Goal: Transaction & Acquisition: Subscribe to service/newsletter

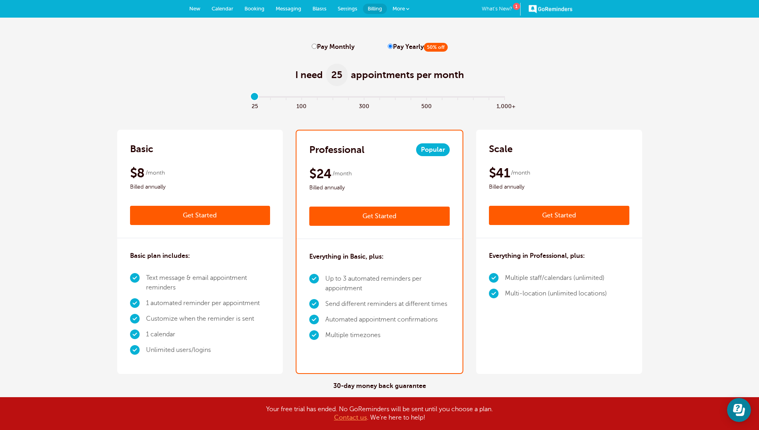
click at [403, 219] on link "Get Started" at bounding box center [379, 215] width 140 height 19
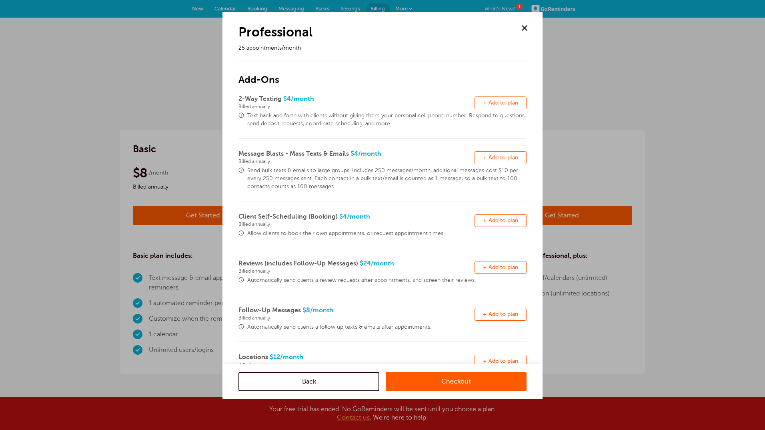
click at [426, 380] on link "Checkout" at bounding box center [456, 381] width 141 height 19
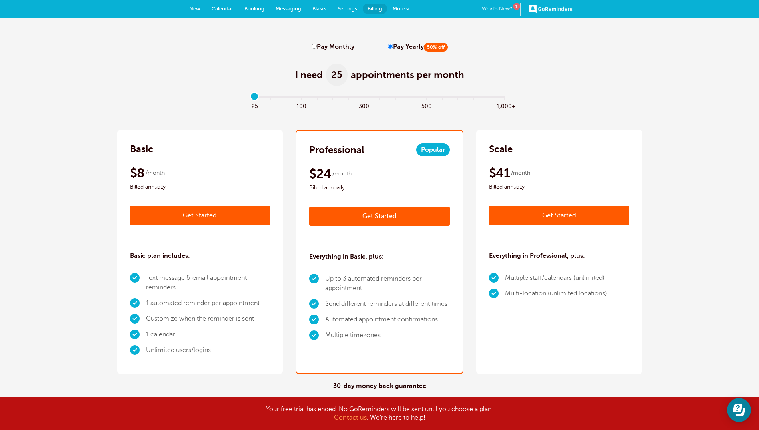
click at [502, 8] on link "What's New? 1" at bounding box center [501, 9] width 39 height 13
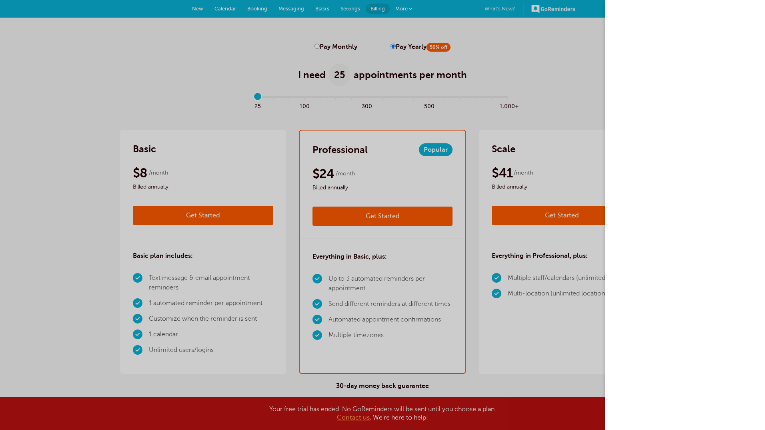
click at [558, 31] on div at bounding box center [382, 215] width 765 height 430
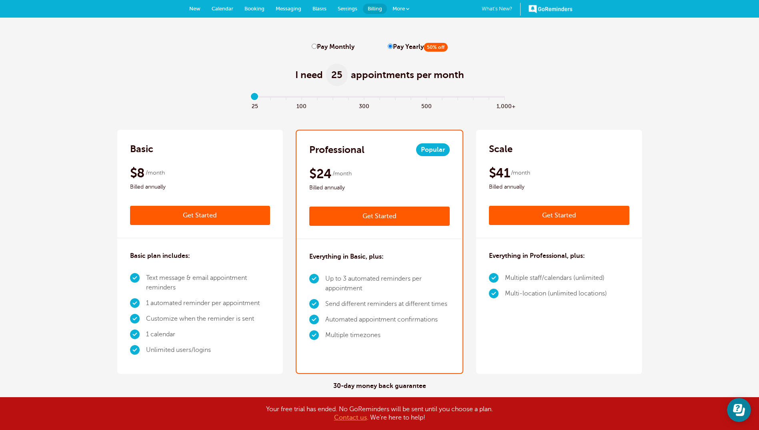
click at [555, 11] on link "GoReminders" at bounding box center [550, 9] width 44 height 18
click at [350, 9] on span "Settings" at bounding box center [348, 9] width 20 height 6
click at [347, 5] on link "Settings" at bounding box center [347, 9] width 31 height 18
click at [400, 6] on span "More" at bounding box center [398, 9] width 12 height 6
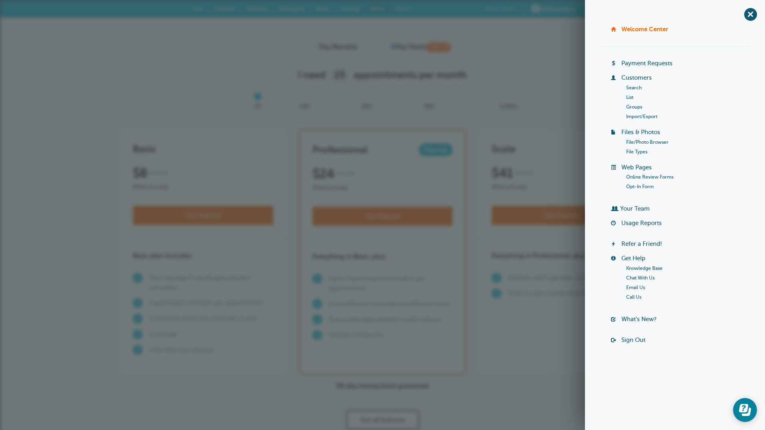
click at [390, 106] on span at bounding box center [383, 105] width 16 height 9
type input "8"
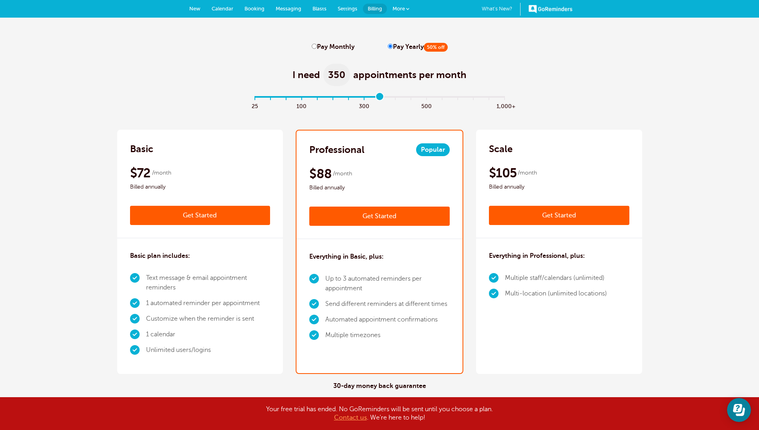
click at [386, 217] on link "Get Started" at bounding box center [379, 215] width 140 height 19
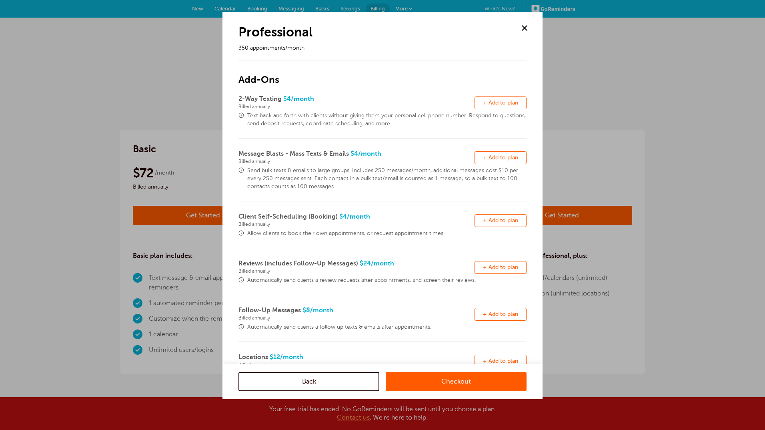
click at [432, 384] on link "Checkout" at bounding box center [456, 381] width 141 height 19
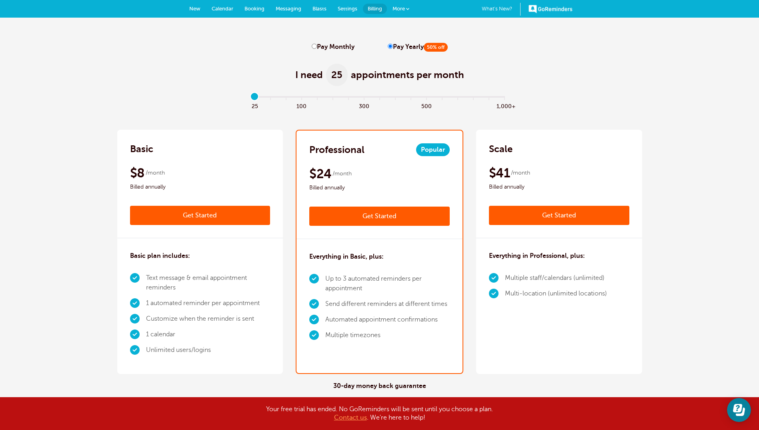
click at [322, 223] on link "Get Started" at bounding box center [379, 215] width 140 height 19
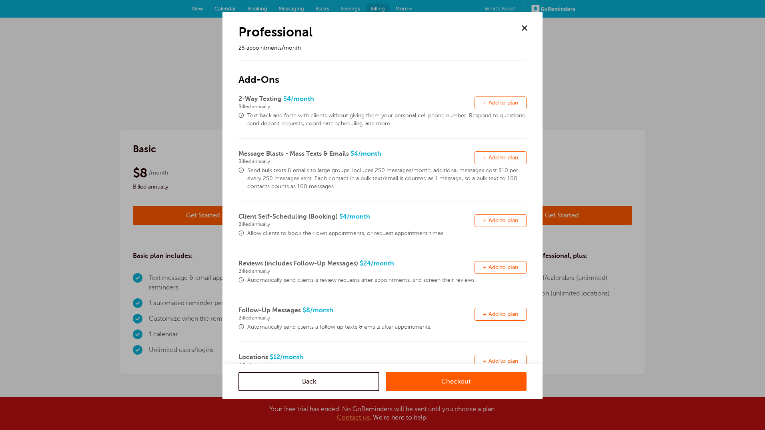
click at [418, 378] on link "Checkout" at bounding box center [456, 381] width 141 height 19
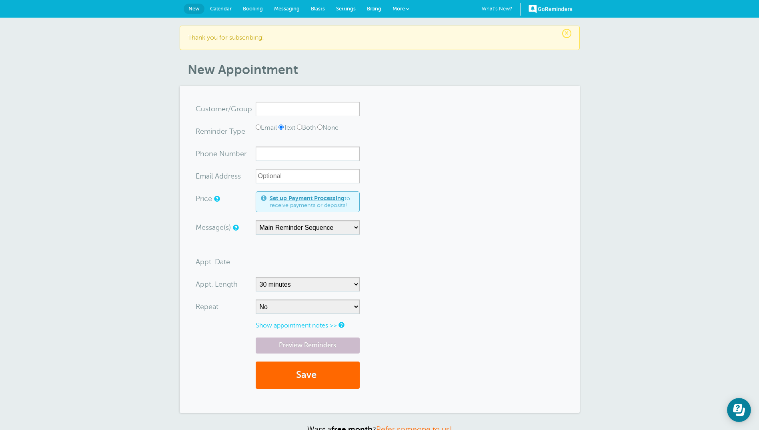
click at [374, 8] on span "Billing" at bounding box center [374, 9] width 14 height 6
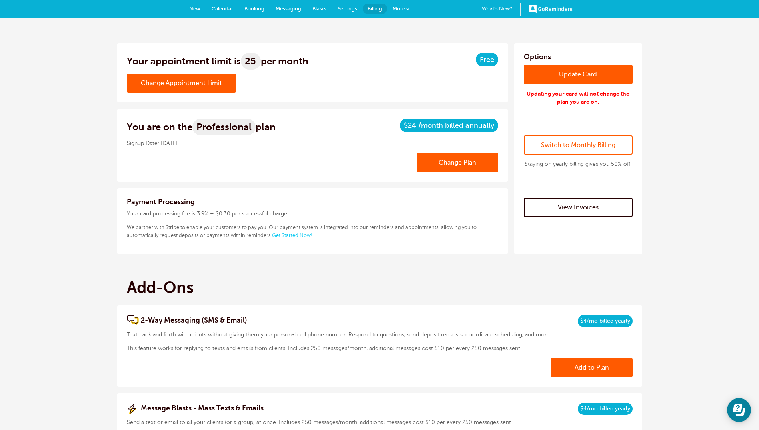
click at [360, 8] on link "Settings" at bounding box center [347, 9] width 31 height 18
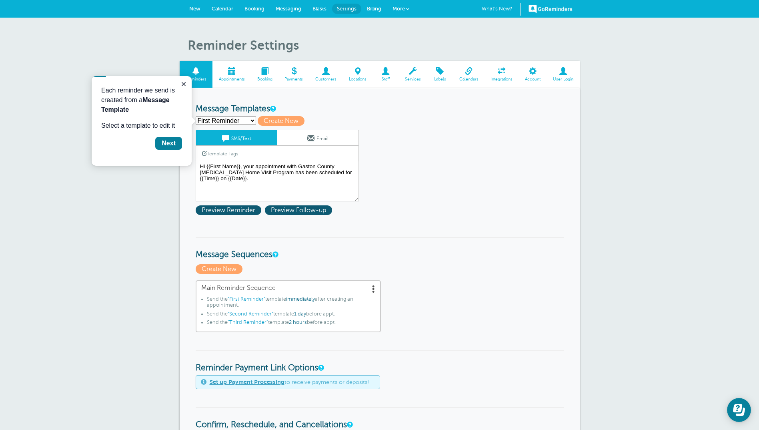
click at [291, 72] on span at bounding box center [293, 71] width 31 height 8
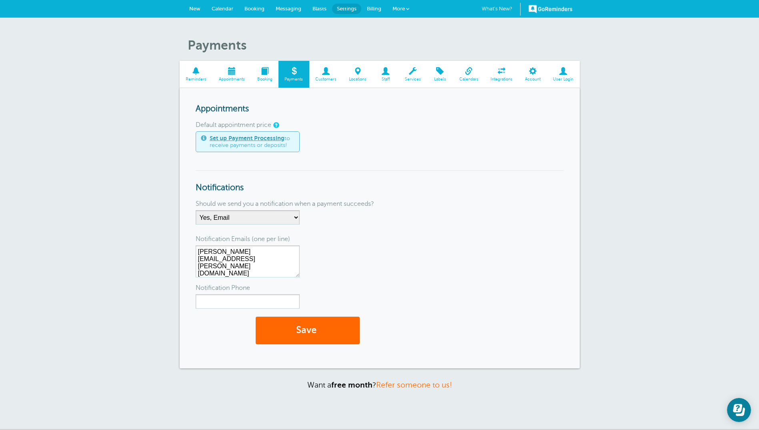
click at [412, 8] on link "More" at bounding box center [401, 9] width 28 height 18
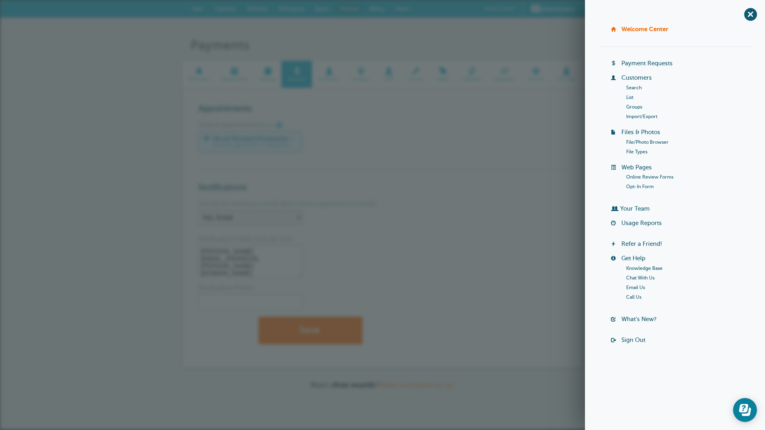
click at [518, 35] on div "Payments Reminders Appointments Booking Payments Customers Locations Staff Serv…" at bounding box center [382, 224] width 765 height 412
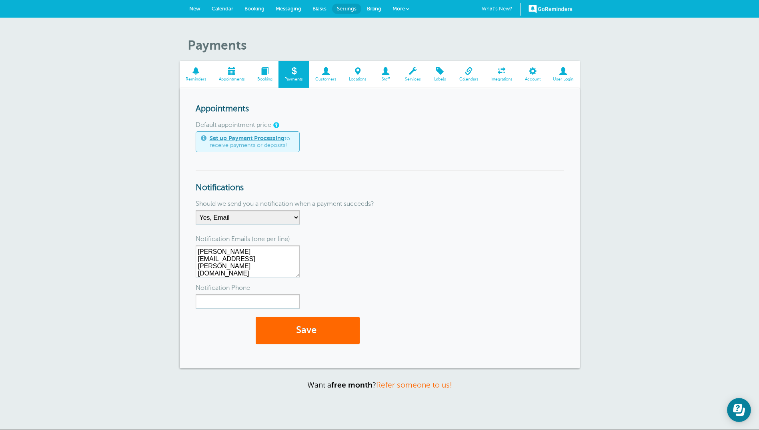
click at [554, 78] on span "User Login" at bounding box center [563, 79] width 25 height 5
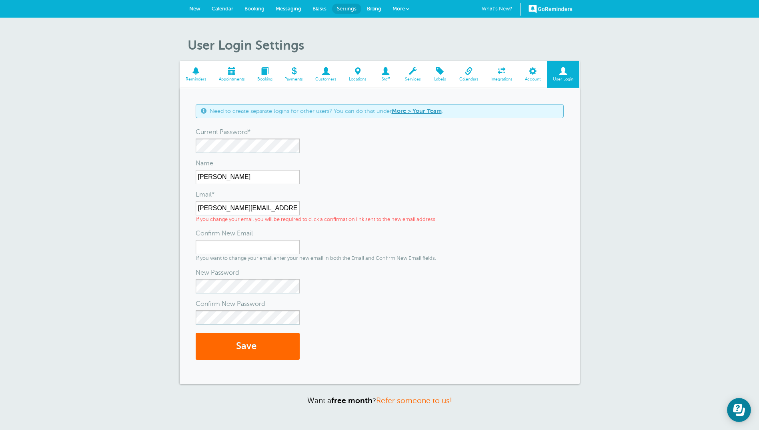
click at [392, 12] on link "More" at bounding box center [401, 9] width 28 height 18
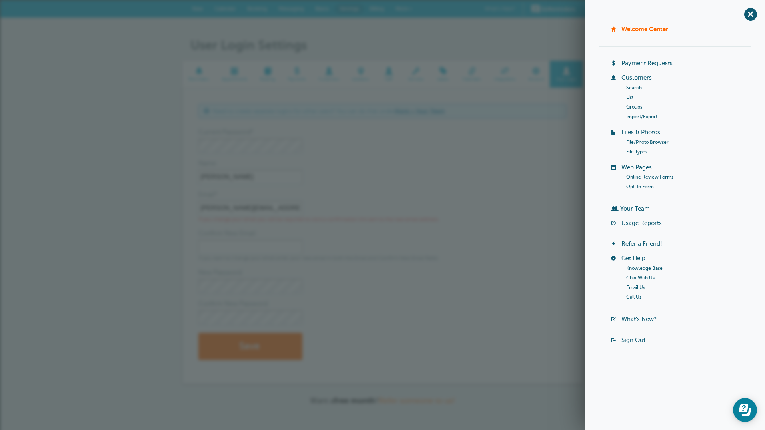
click at [624, 341] on link "Sign Out" at bounding box center [633, 339] width 24 height 6
